Goal: Task Accomplishment & Management: Manage account settings

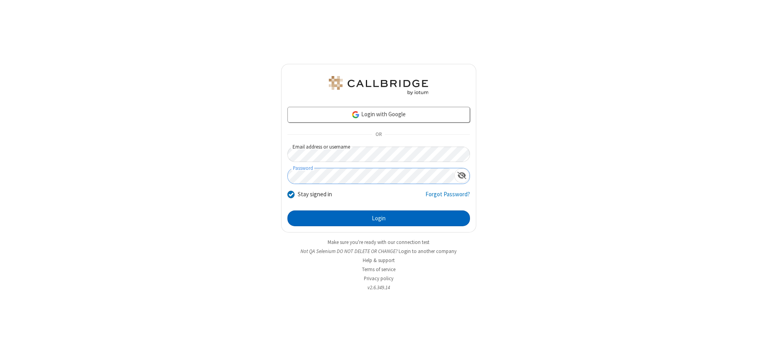
click at [378, 218] on button "Login" at bounding box center [378, 218] width 182 height 16
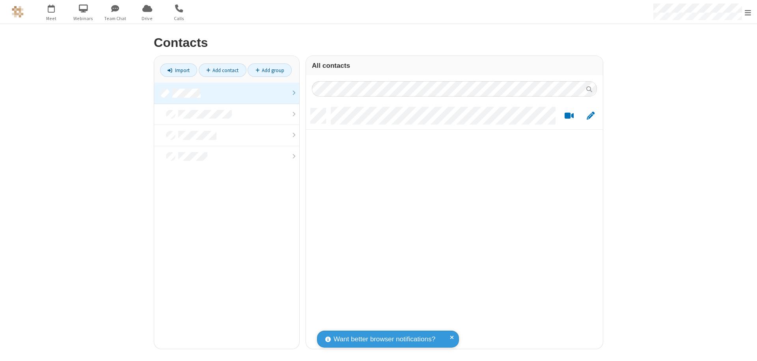
click at [227, 93] on link at bounding box center [226, 93] width 145 height 21
click at [222, 70] on link "Add contact" at bounding box center [223, 69] width 48 height 13
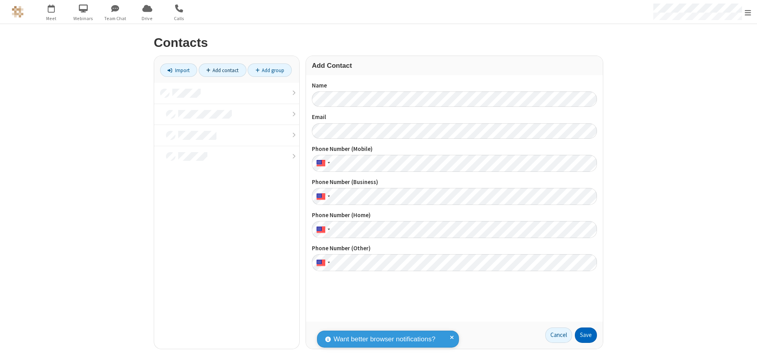
click at [586, 335] on button "Save" at bounding box center [586, 335] width 22 height 16
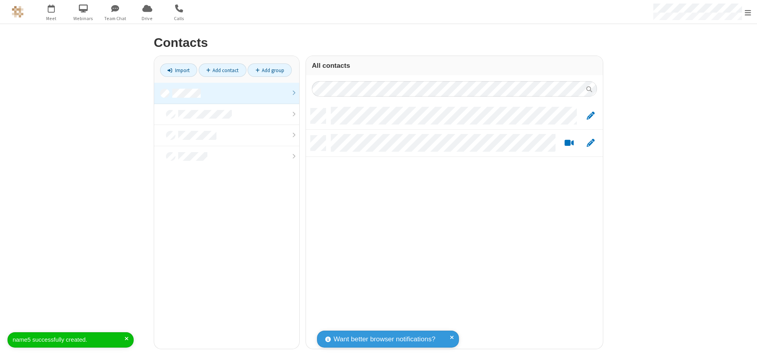
scroll to position [240, 291]
